Goal: Find specific page/section: Find specific page/section

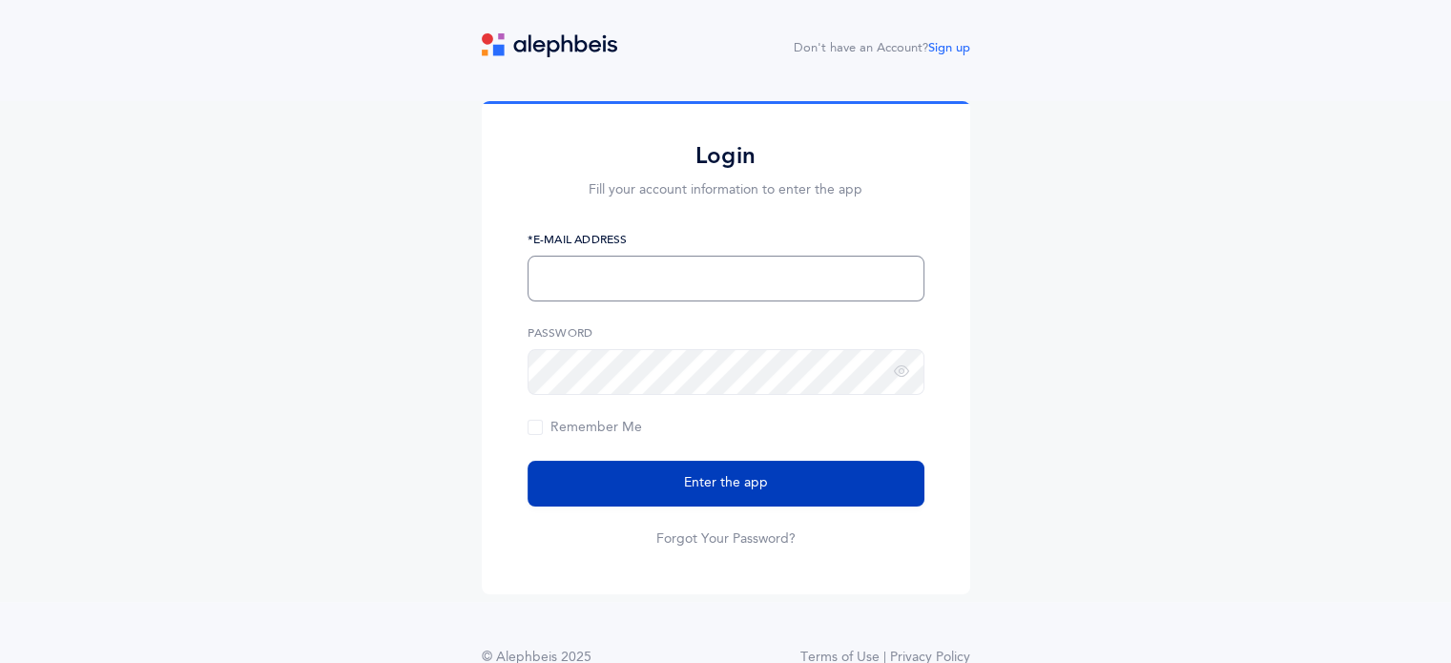
type input "[EMAIL_ADDRESS][PERSON_NAME][DOMAIN_NAME]"
click at [693, 498] on button "Enter the app" at bounding box center [725, 484] width 397 height 46
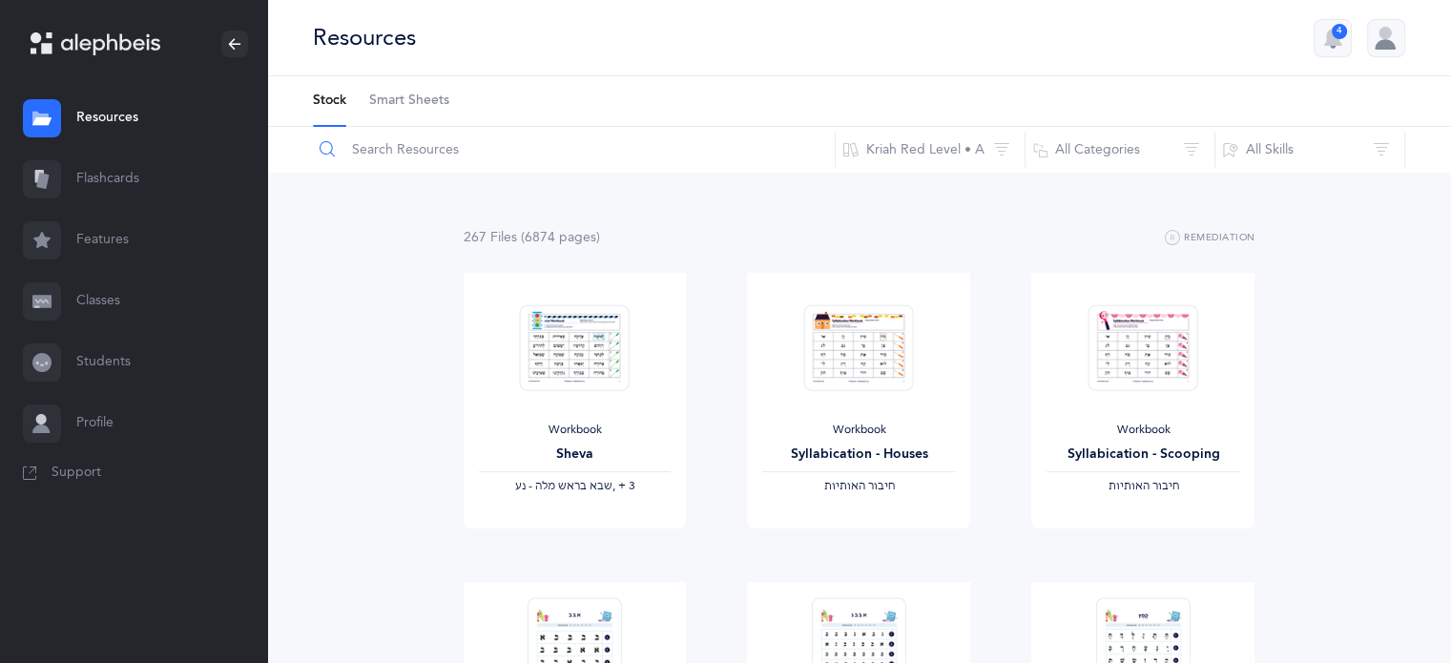
click at [418, 149] on input "text" at bounding box center [574, 150] width 524 height 46
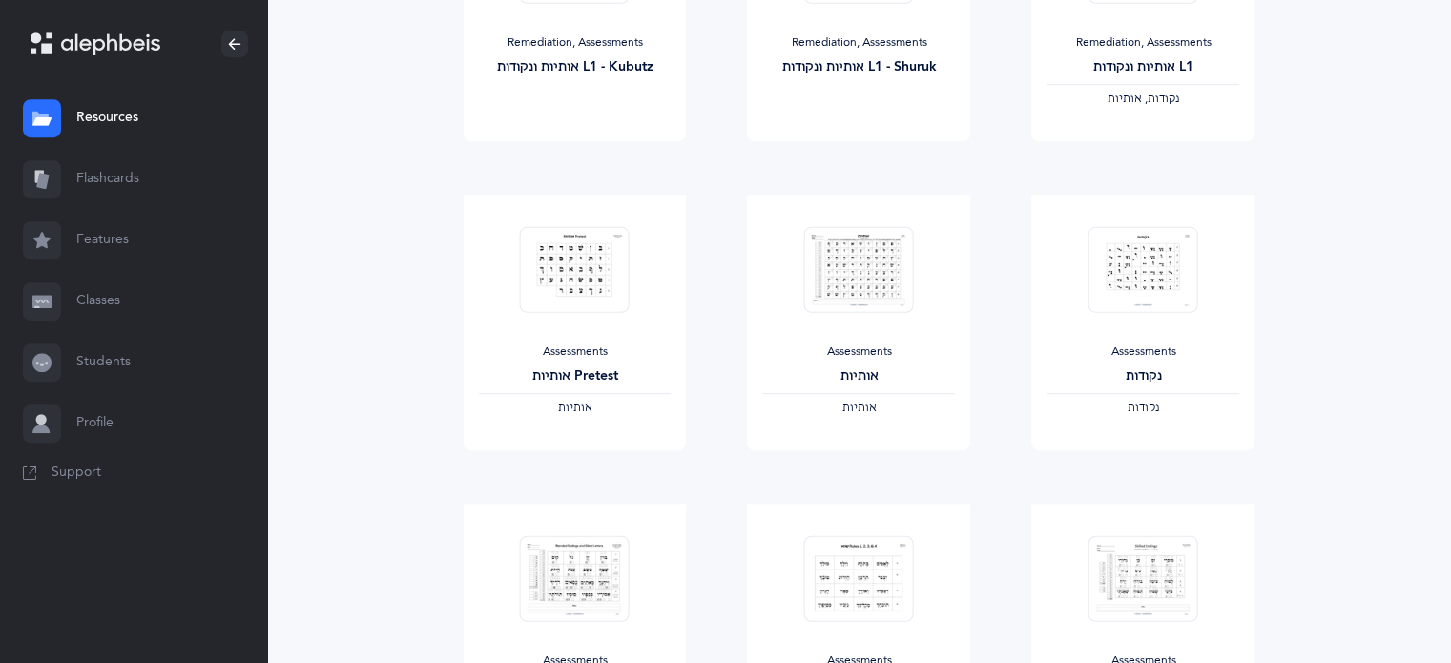
scroll to position [1049, 0]
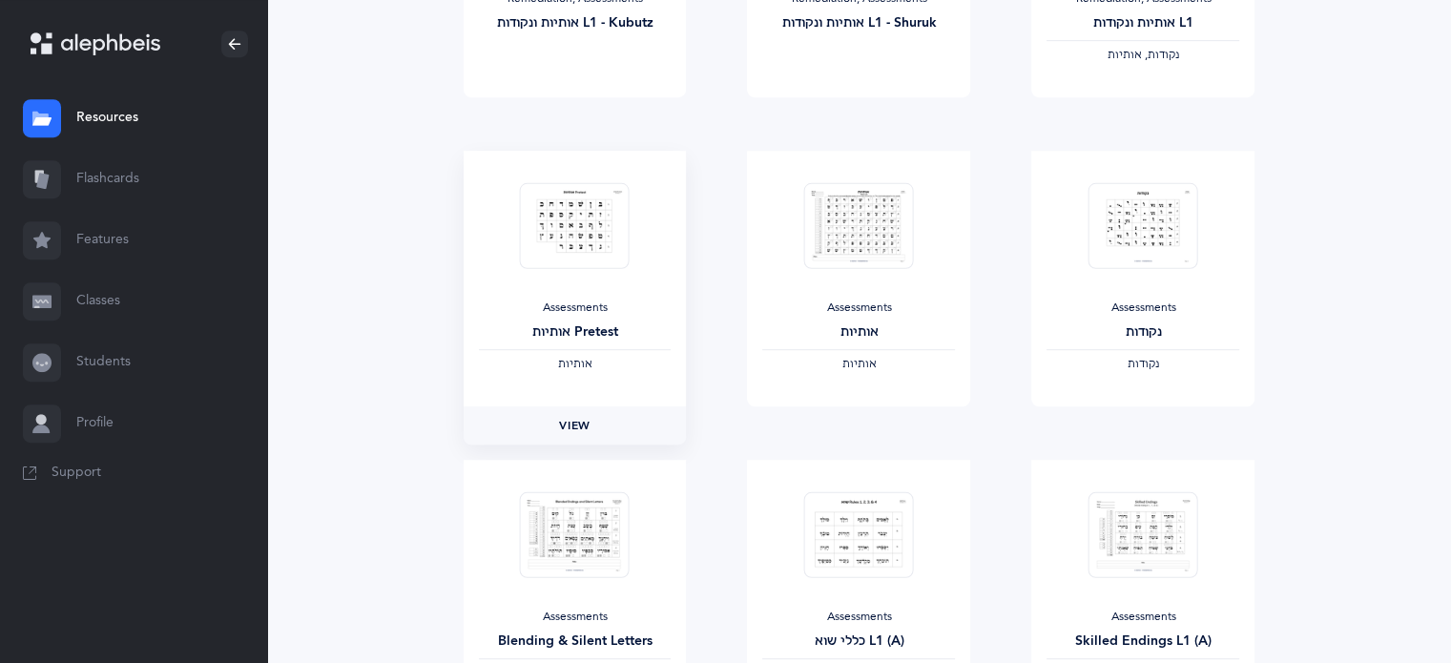
type input "assessment"
click at [580, 424] on span "View" at bounding box center [574, 425] width 31 height 17
click at [862, 424] on span "View" at bounding box center [858, 425] width 31 height 17
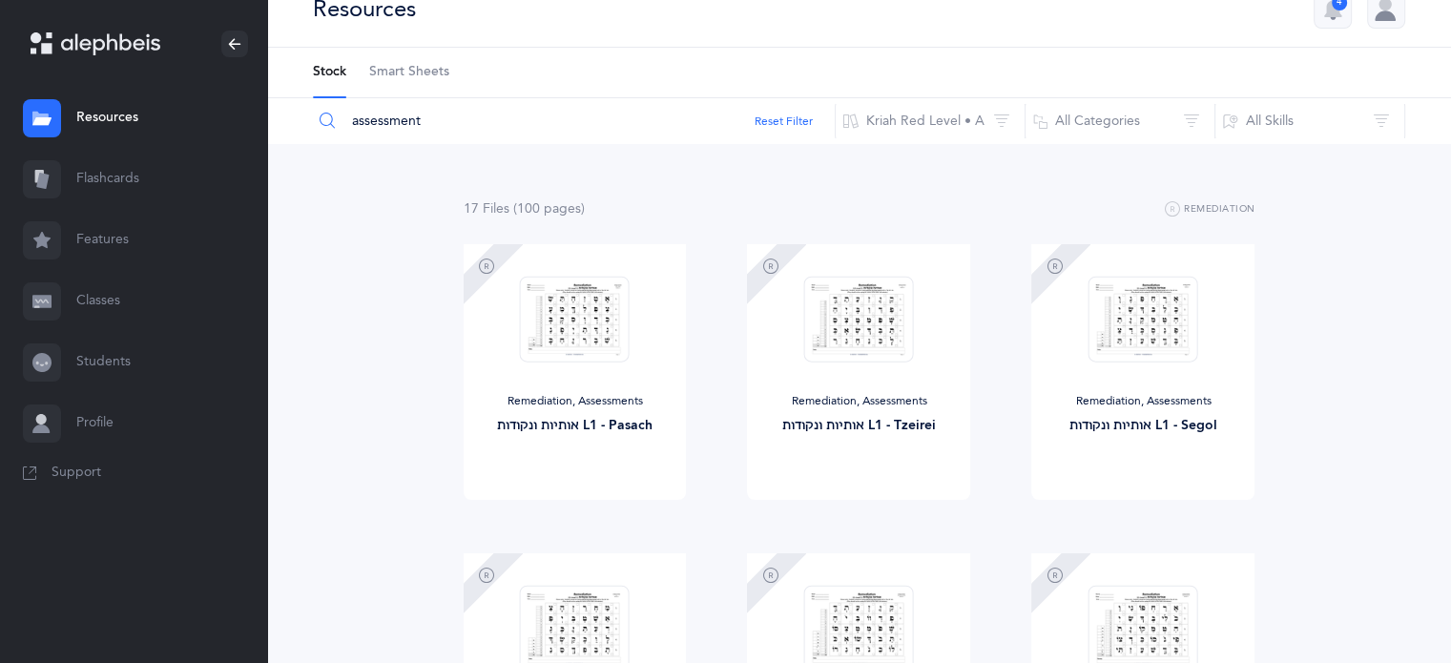
scroll to position [0, 0]
